Goal: Transaction & Acquisition: Purchase product/service

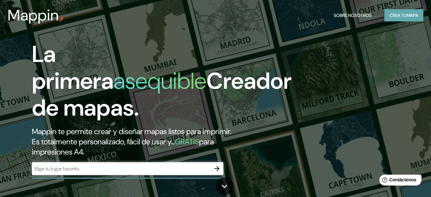
click at [408, 14] on font "mapa" at bounding box center [412, 15] width 11 height 6
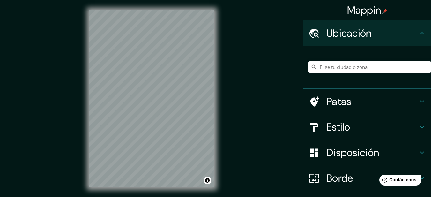
click at [399, 66] on input "Elige tu ciudad o zona" at bounding box center [370, 66] width 123 height 11
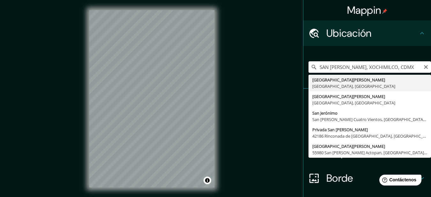
click at [313, 69] on input "SAN [PERSON_NAME], XOCHIMILCO, CDMX" at bounding box center [370, 66] width 123 height 11
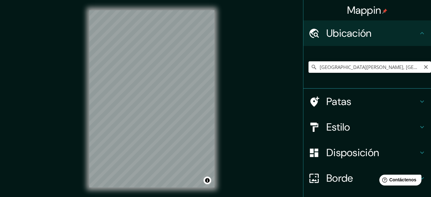
drag, startPoint x: 327, startPoint y: 67, endPoint x: 287, endPoint y: 71, distance: 40.7
click at [287, 71] on div "Mappin [GEOGRAPHIC_DATA][PERSON_NAME][PERSON_NAME][PERSON_NAME][PERSON_NAME], […" at bounding box center [215, 104] width 431 height 208
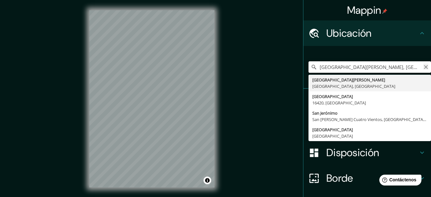
type input "[GEOGRAPHIC_DATA][PERSON_NAME], [GEOGRAPHIC_DATA]"
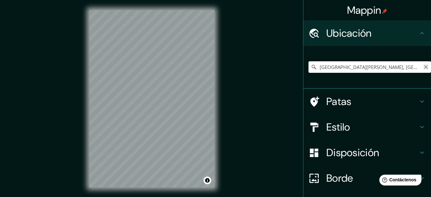
click at [424, 67] on icon "Claro" at bounding box center [426, 66] width 5 height 5
type input "Zacapan, 16739 [GEOGRAPHIC_DATA], [GEOGRAPHIC_DATA]"
click at [424, 69] on icon "Claro" at bounding box center [426, 66] width 5 height 5
paste input "Zacapa s/n, El Mirador, [GEOGRAPHIC_DATA], [GEOGRAPHIC_DATA], CDMX"
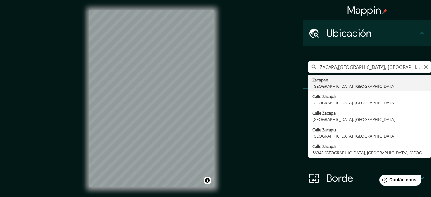
type input "Zacapan, 16739 [GEOGRAPHIC_DATA], [GEOGRAPHIC_DATA]"
